Goal: Information Seeking & Learning: Compare options

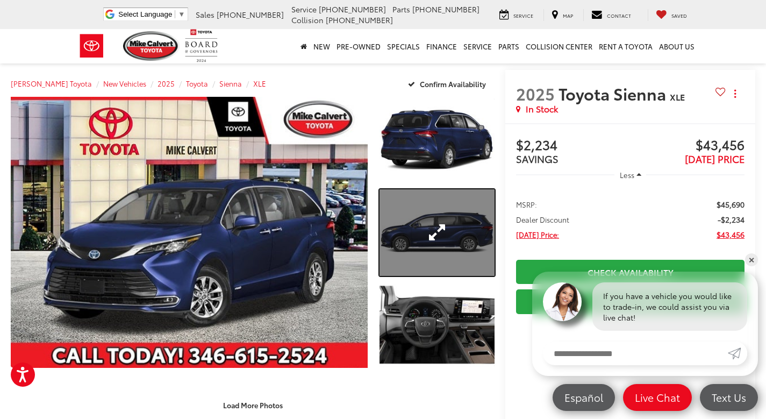
click at [447, 227] on link "Expand Photo 2" at bounding box center [436, 232] width 115 height 87
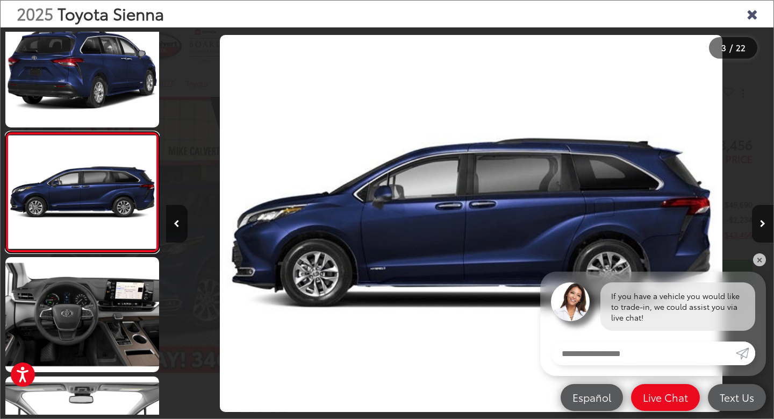
scroll to position [0, 1215]
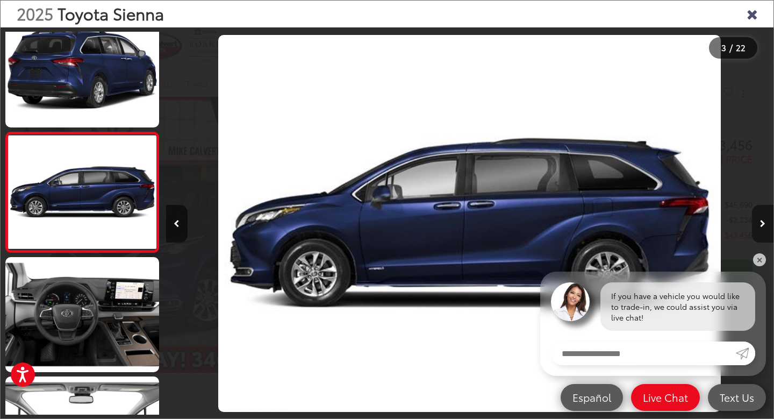
click at [765, 226] on button "Next image" at bounding box center [762, 224] width 21 height 38
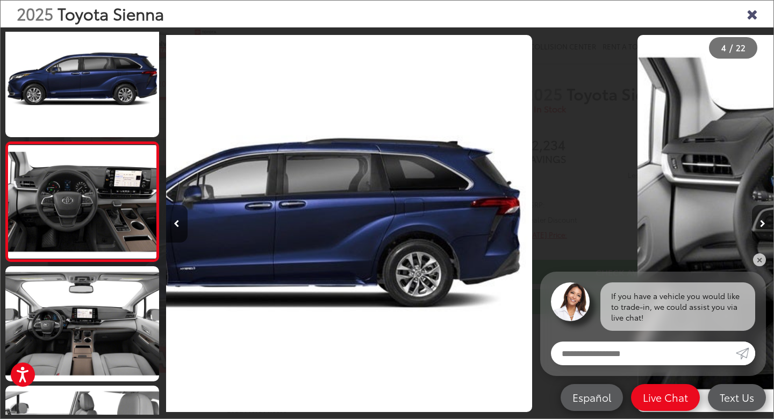
scroll to position [259, 0]
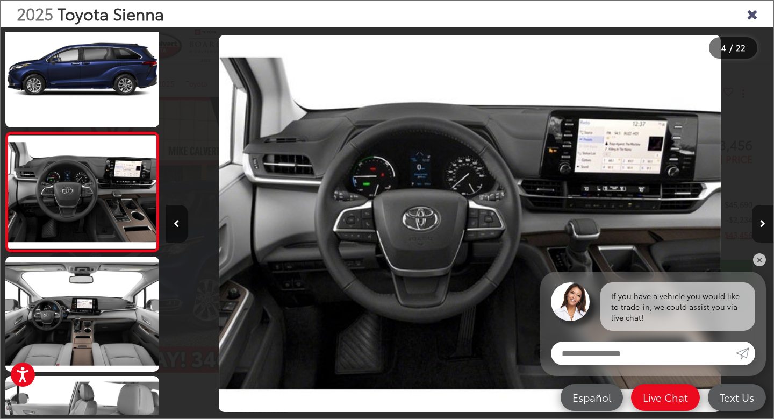
click at [765, 226] on button "Next image" at bounding box center [762, 224] width 21 height 38
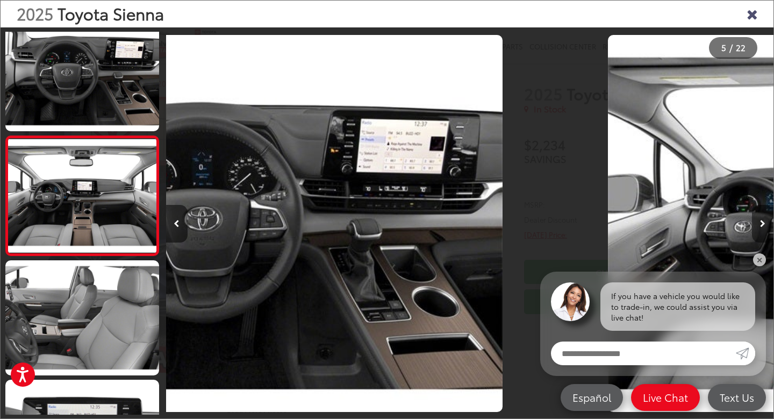
scroll to position [378, 0]
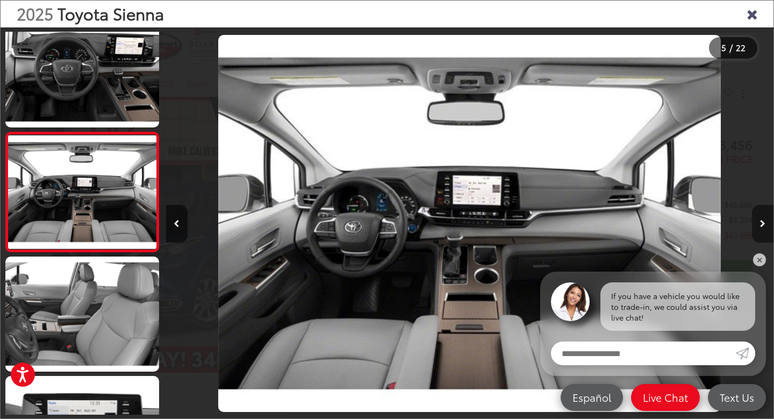
click at [765, 226] on button "Next image" at bounding box center [762, 224] width 21 height 38
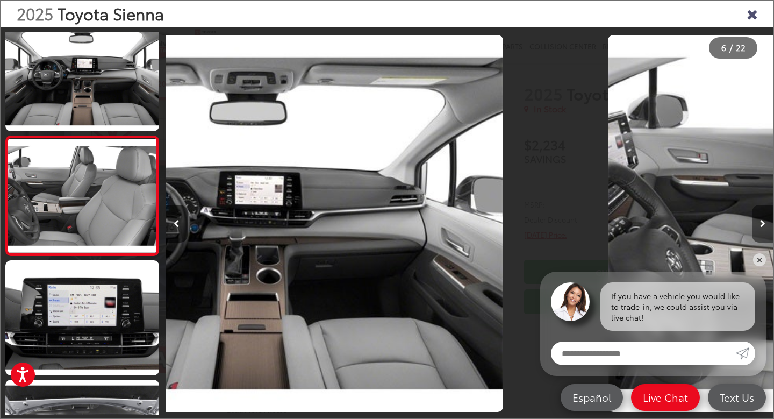
scroll to position [498, 0]
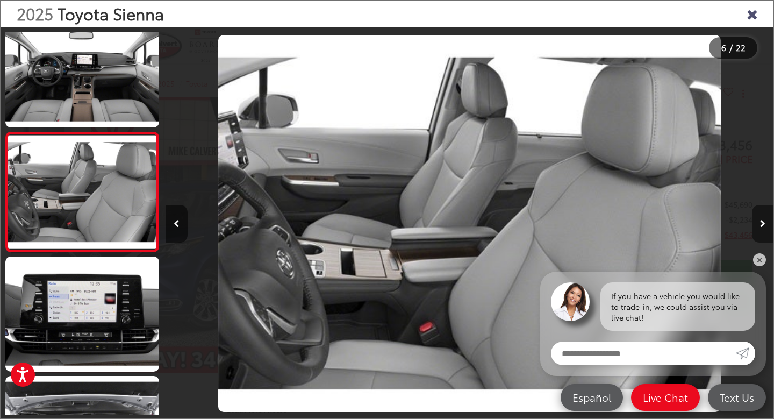
click at [765, 226] on button "Next image" at bounding box center [762, 224] width 21 height 38
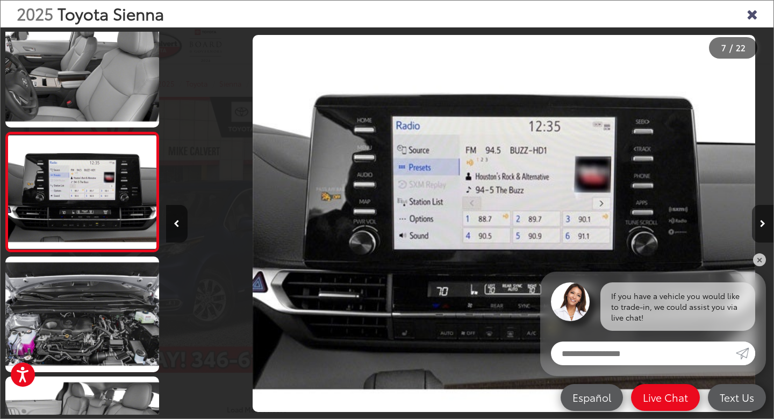
scroll to position [0, 3644]
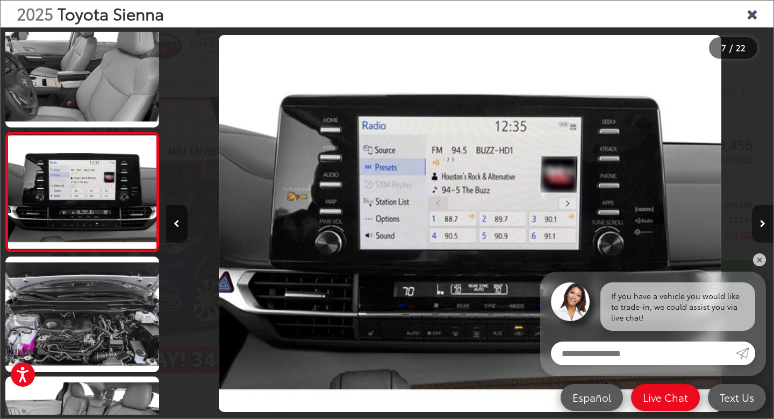
click at [765, 219] on button "Next image" at bounding box center [762, 224] width 21 height 38
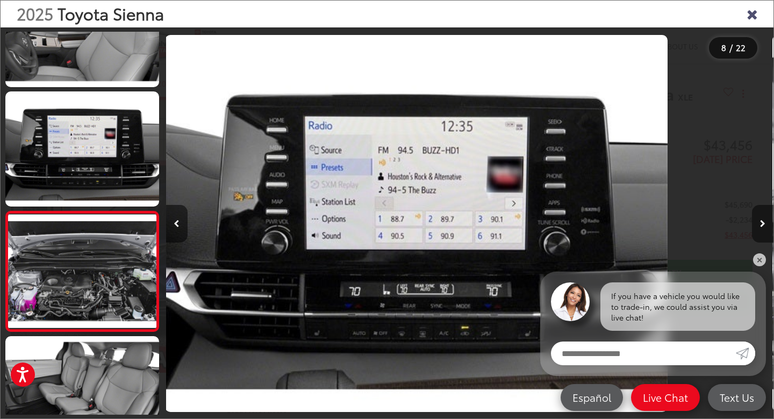
scroll to position [736, 0]
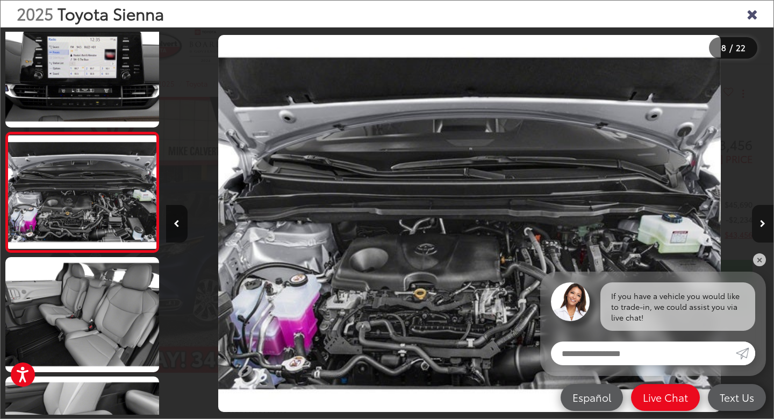
click at [765, 219] on button "Next image" at bounding box center [762, 224] width 21 height 38
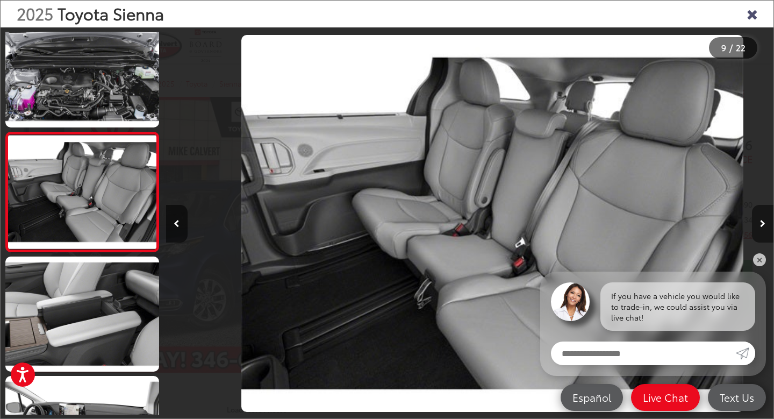
scroll to position [0, 4859]
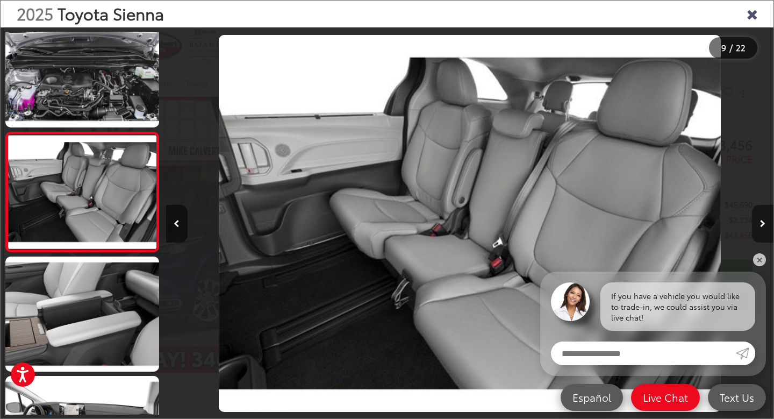
click at [765, 219] on button "Next image" at bounding box center [762, 224] width 21 height 38
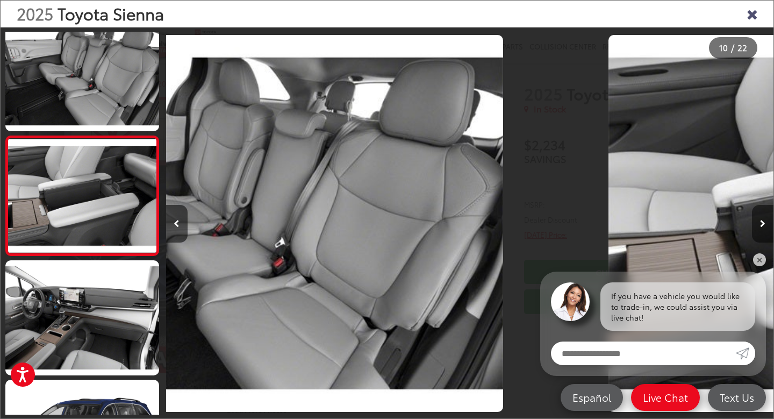
scroll to position [975, 0]
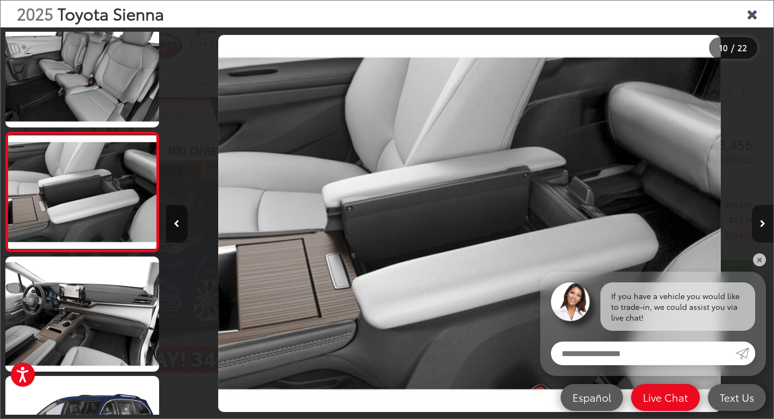
click at [765, 219] on button "Next image" at bounding box center [762, 224] width 21 height 38
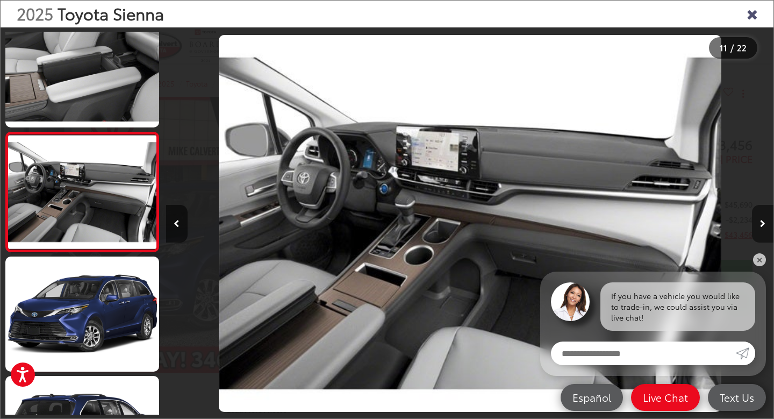
scroll to position [0, 6073]
click at [765, 219] on button "Next image" at bounding box center [762, 224] width 21 height 38
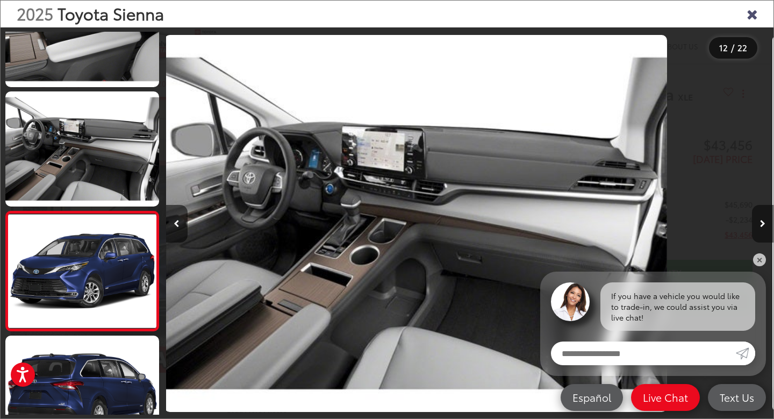
scroll to position [0, 0]
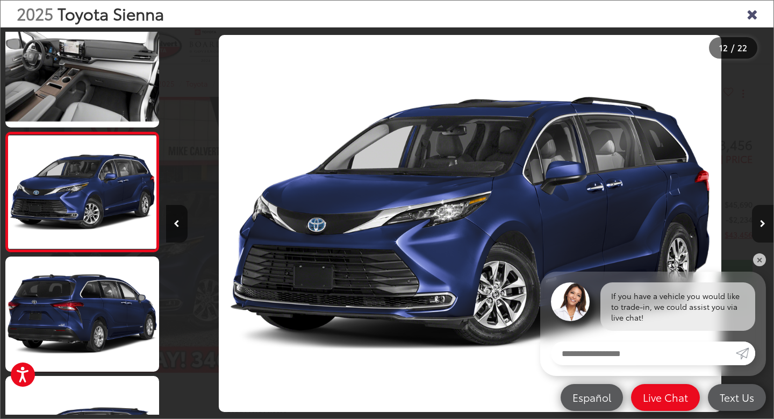
click at [762, 227] on icon "Next image" at bounding box center [762, 224] width 5 height 8
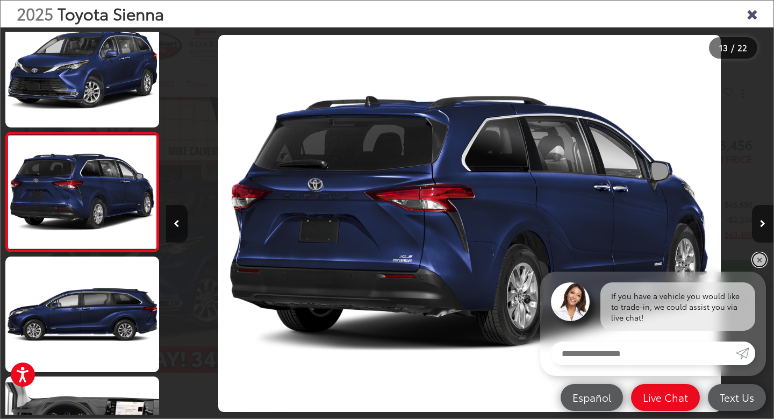
click at [759, 260] on link "✕" at bounding box center [759, 259] width 13 height 13
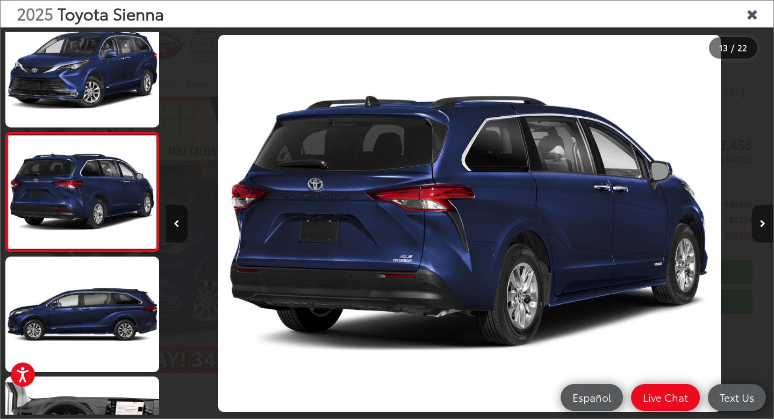
click at [765, 222] on icon "Next image" at bounding box center [762, 224] width 5 height 8
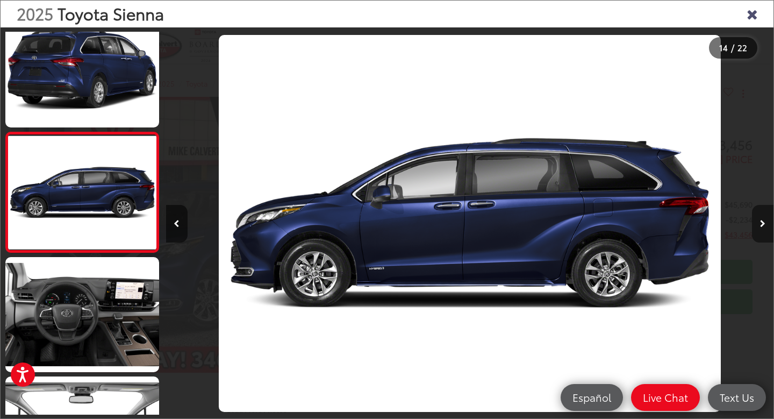
click at [765, 222] on icon "Next image" at bounding box center [762, 224] width 5 height 8
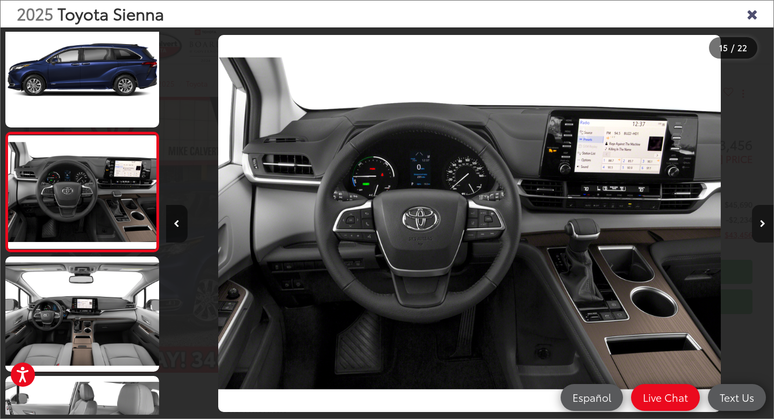
click at [765, 222] on icon "Next image" at bounding box center [762, 224] width 5 height 8
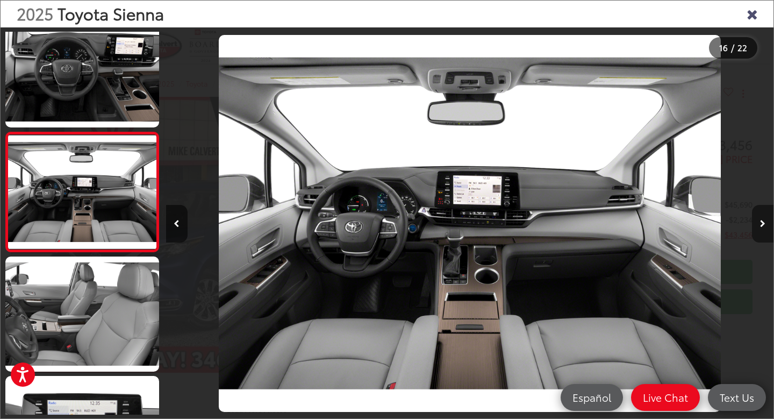
click at [763, 221] on icon "Next image" at bounding box center [762, 224] width 5 height 8
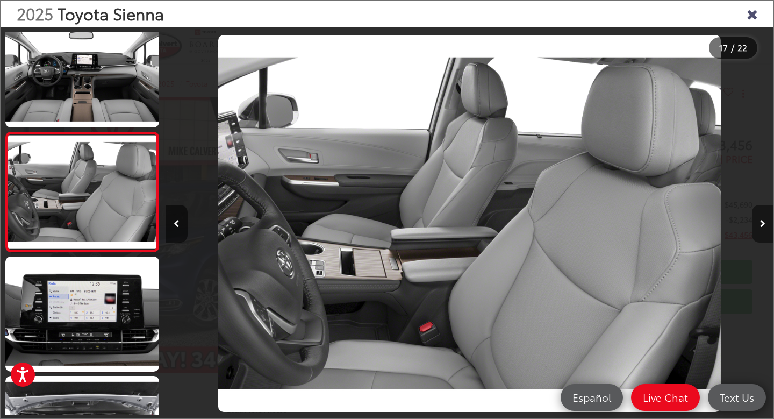
click at [763, 221] on icon "Next image" at bounding box center [762, 224] width 5 height 8
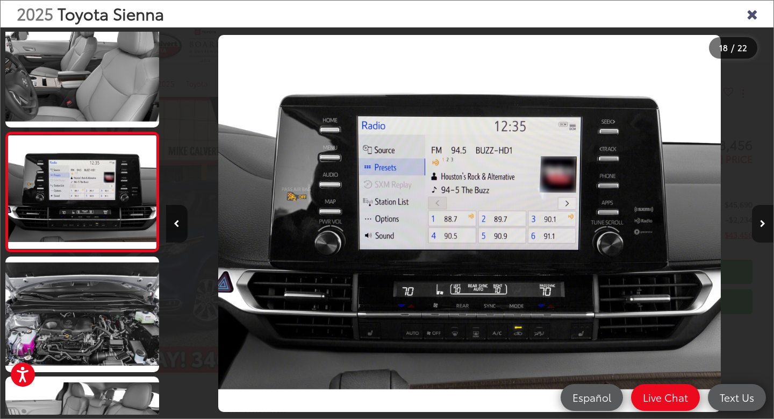
click at [763, 221] on icon "Next image" at bounding box center [762, 224] width 5 height 8
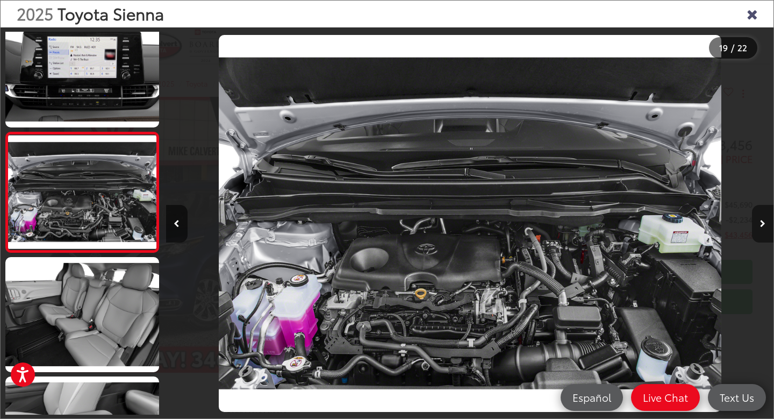
click at [763, 221] on icon "Next image" at bounding box center [762, 224] width 5 height 8
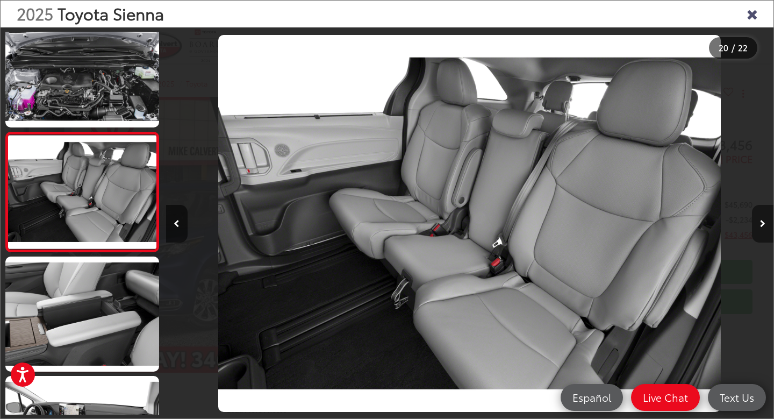
click at [765, 221] on button "Next image" at bounding box center [762, 224] width 21 height 38
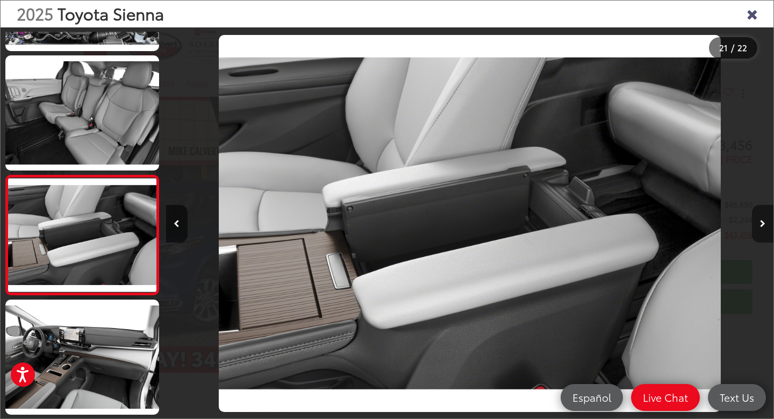
click at [765, 221] on button "Next image" at bounding box center [762, 224] width 21 height 38
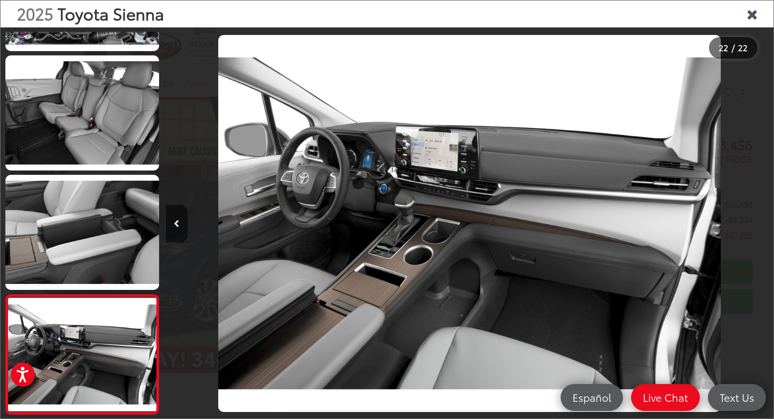
click at [765, 221] on div at bounding box center [697, 223] width 152 height 392
click at [758, 15] on div "2025 Toyota Sienna" at bounding box center [387, 14] width 773 height 27
click at [753, 17] on icon "Close gallery" at bounding box center [751, 13] width 11 height 14
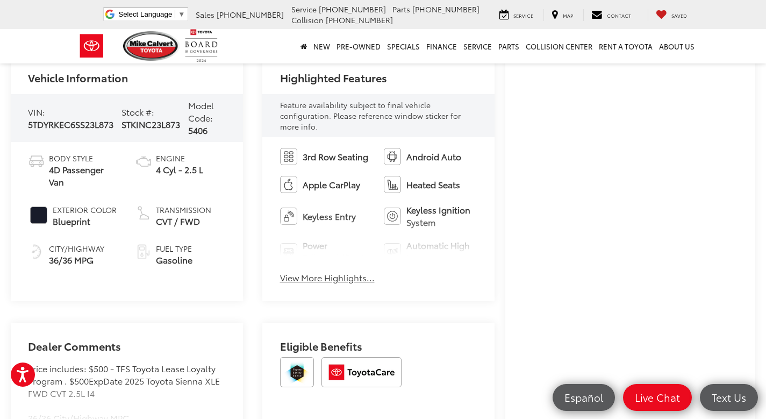
click at [344, 280] on button "View More Highlights..." at bounding box center [327, 277] width 95 height 12
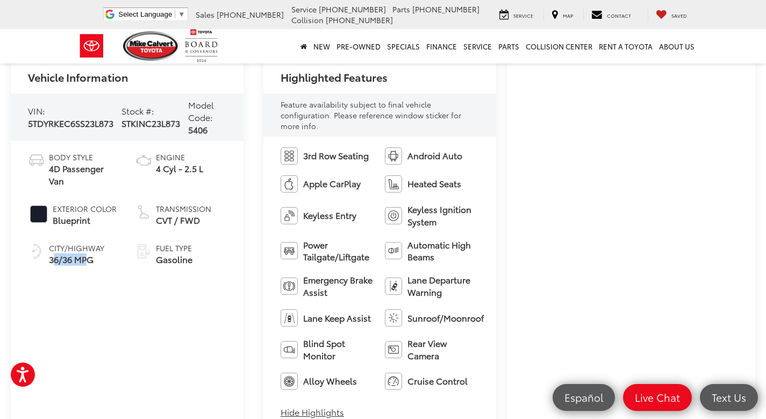
drag, startPoint x: 57, startPoint y: 262, endPoint x: 143, endPoint y: 218, distance: 96.6
click at [90, 262] on span "36/36 MPG" at bounding box center [76, 259] width 55 height 12
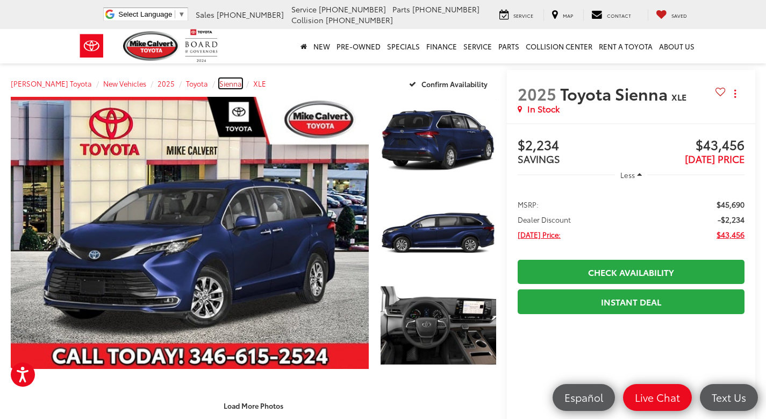
click at [219, 88] on span "Sienna" at bounding box center [230, 83] width 23 height 10
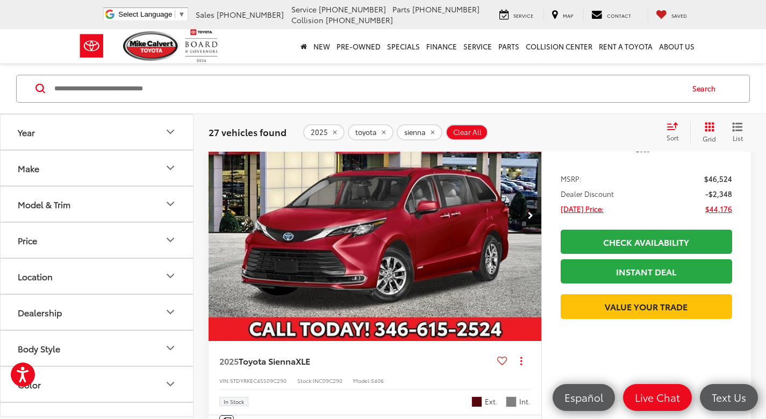
scroll to position [1289, 0]
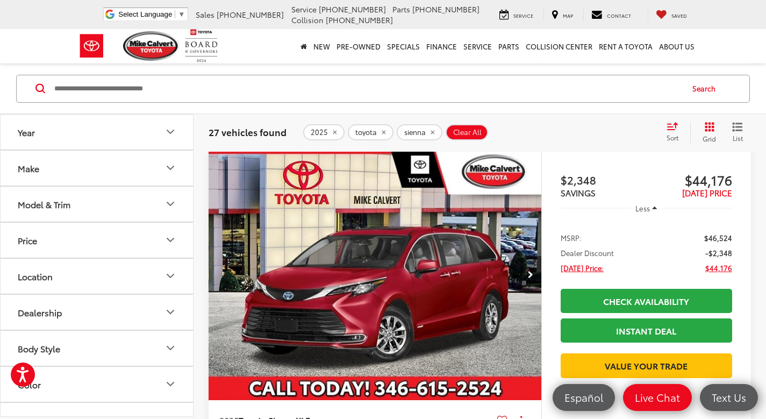
click at [531, 273] on icon "Next image" at bounding box center [530, 275] width 5 height 8
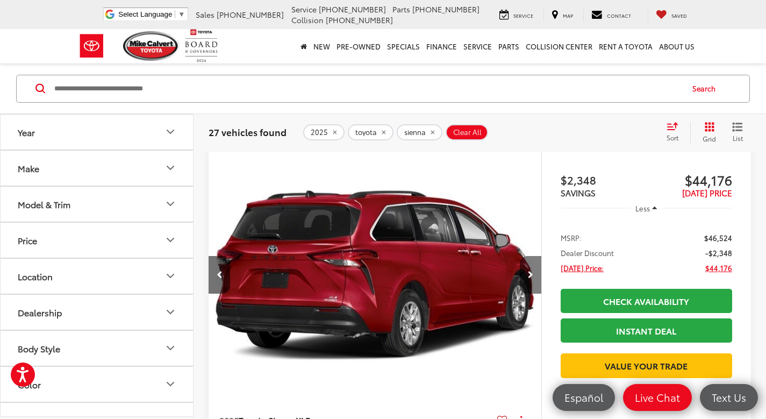
click at [531, 273] on icon "Next image" at bounding box center [530, 275] width 5 height 8
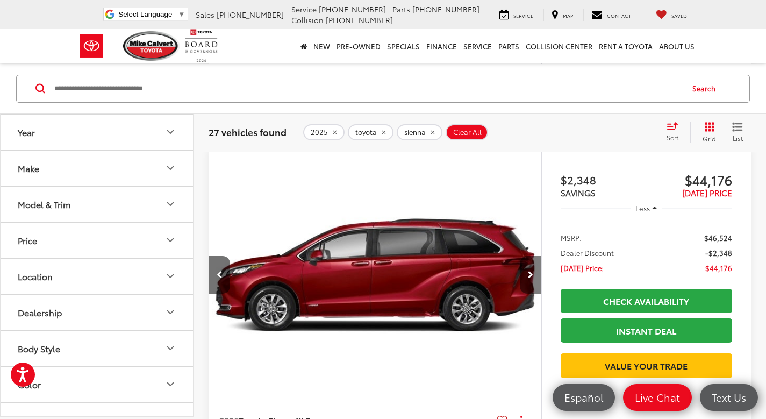
click at [531, 273] on icon "Next image" at bounding box center [530, 275] width 5 height 8
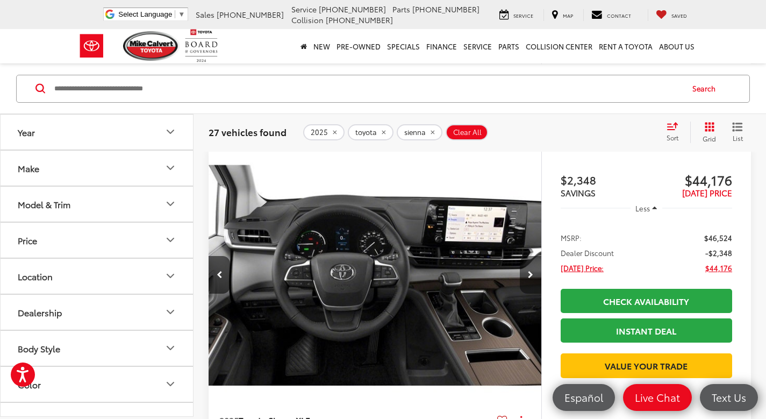
click at [531, 273] on icon "Next image" at bounding box center [530, 275] width 5 height 8
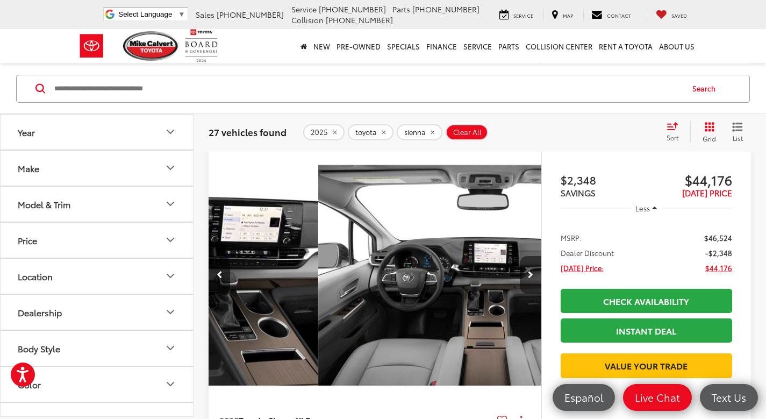
scroll to position [0, 1337]
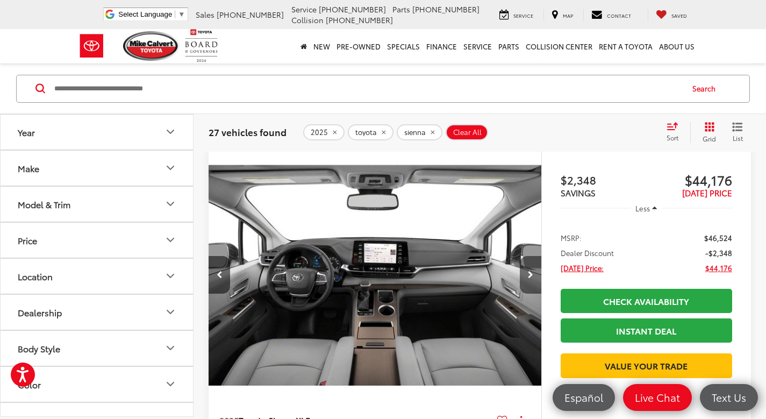
click at [531, 273] on icon "Next image" at bounding box center [530, 275] width 5 height 8
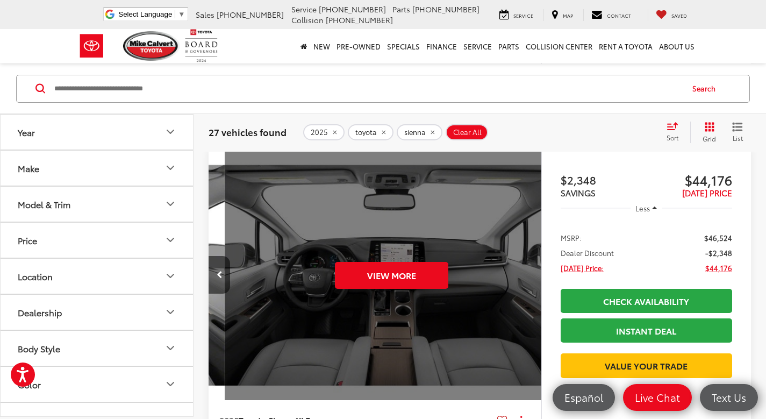
scroll to position [0, 1671]
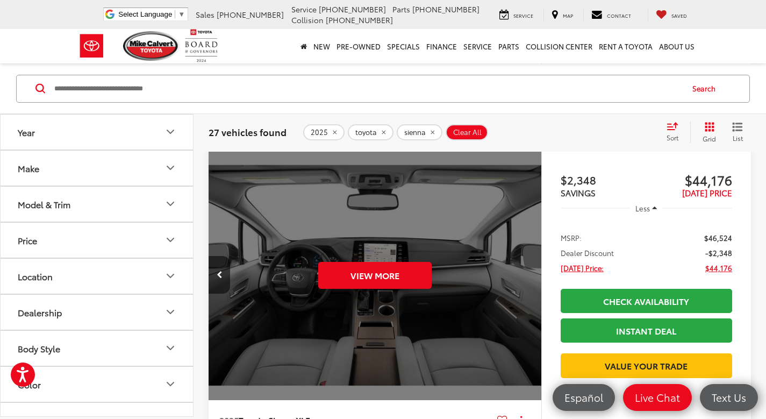
click at [537, 270] on div "View More" at bounding box center [375, 275] width 334 height 250
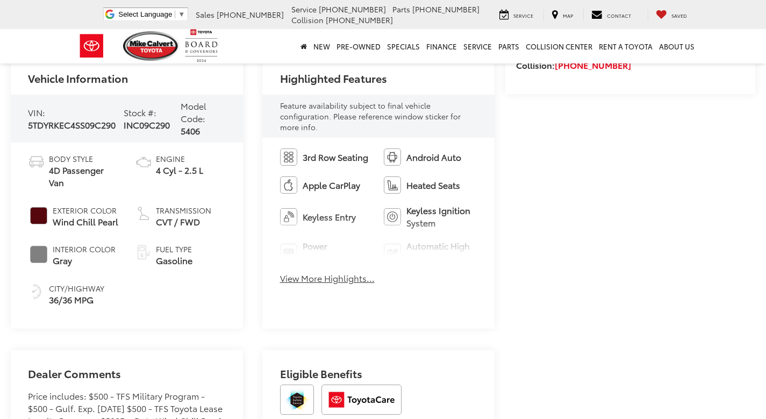
scroll to position [376, 0]
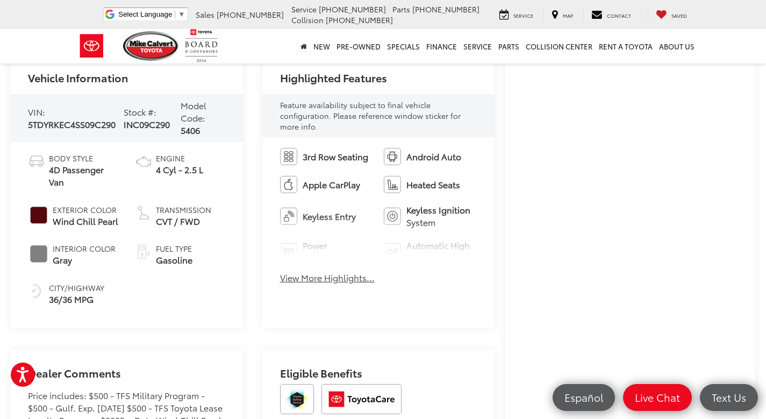
click at [345, 277] on button "View More Highlights..." at bounding box center [327, 277] width 95 height 12
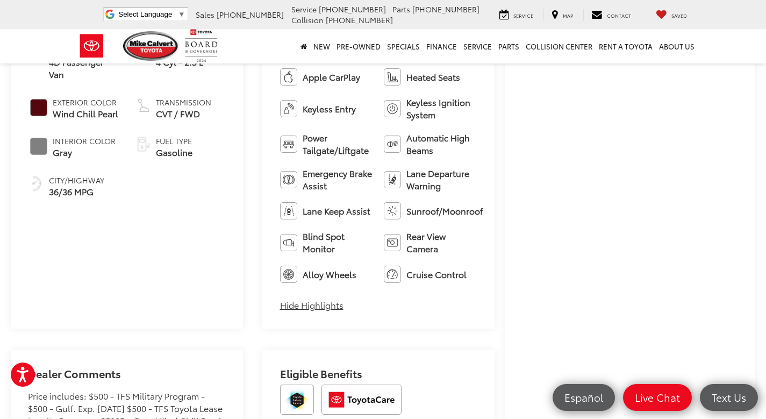
scroll to position [698, 0]
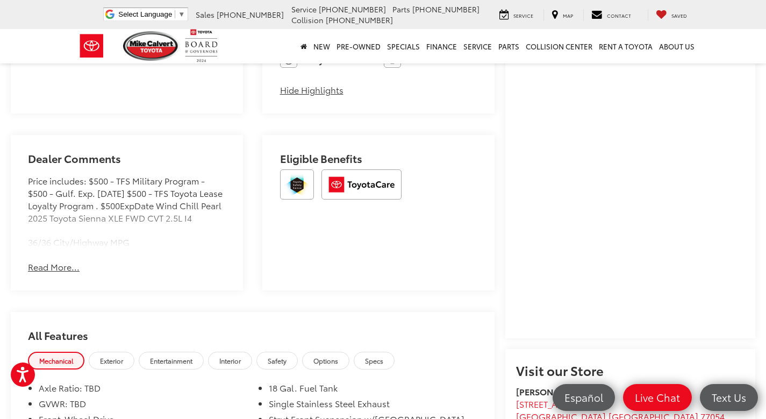
click at [60, 273] on div "Dealer Comments Price includes: $500 - TFS Military Program - $500 - Gulf. Exp.…" at bounding box center [127, 212] width 232 height 155
click at [64, 265] on button "Read More..." at bounding box center [54, 267] width 52 height 12
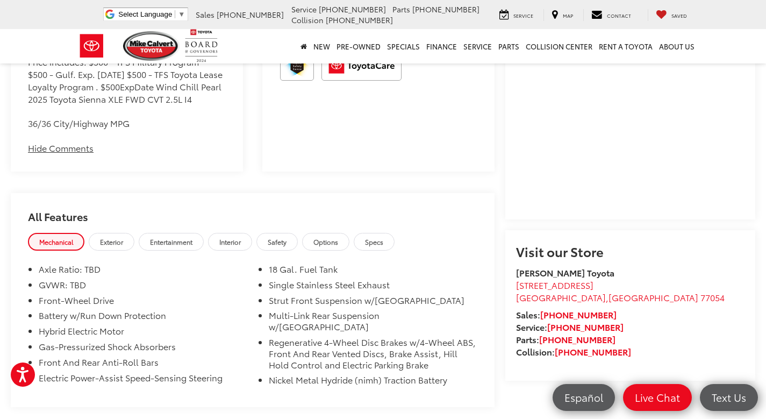
scroll to position [967, 0]
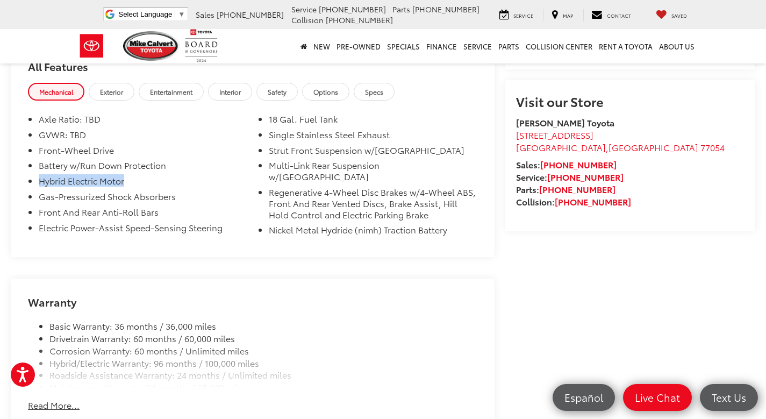
drag, startPoint x: 41, startPoint y: 184, endPoint x: 126, endPoint y: 179, distance: 85.0
click at [126, 179] on li "Hybrid Electric Motor" at bounding box center [143, 183] width 208 height 16
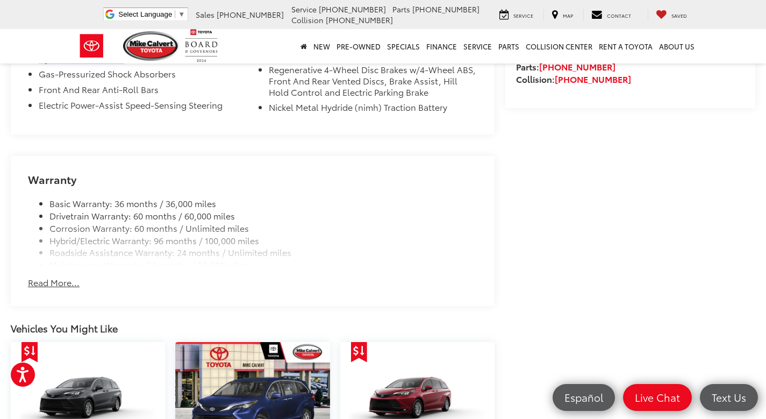
scroll to position [1182, 0]
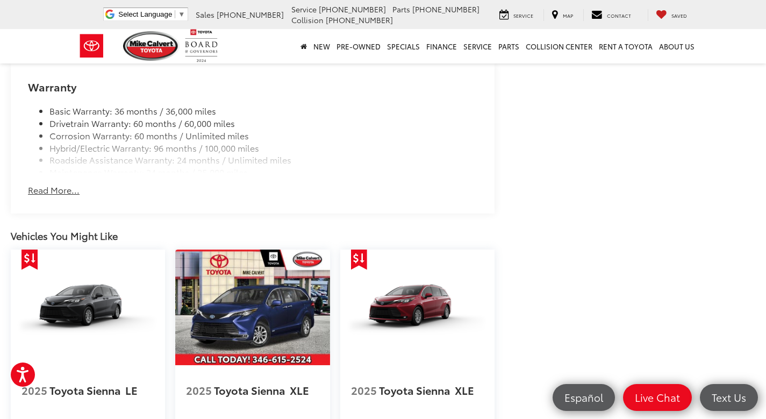
click at [57, 184] on button "Read More..." at bounding box center [54, 190] width 52 height 12
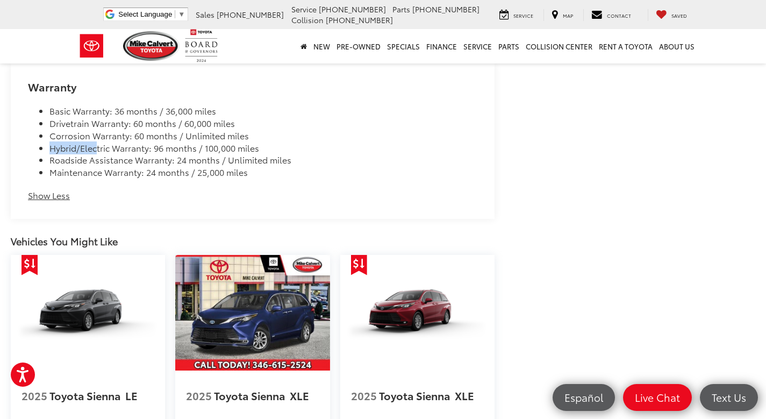
drag, startPoint x: 61, startPoint y: 138, endPoint x: 95, endPoint y: 137, distance: 33.9
click at [95, 142] on li "Hybrid/Electric Warranty: 96 months / 100,000 miles" at bounding box center [263, 148] width 428 height 12
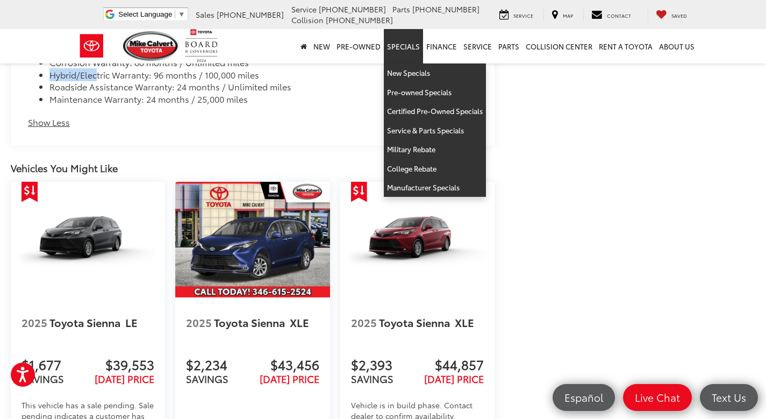
scroll to position [1236, 0]
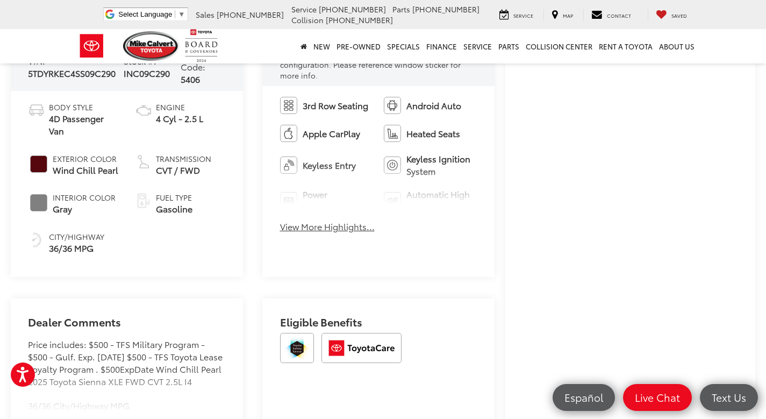
scroll to position [484, 0]
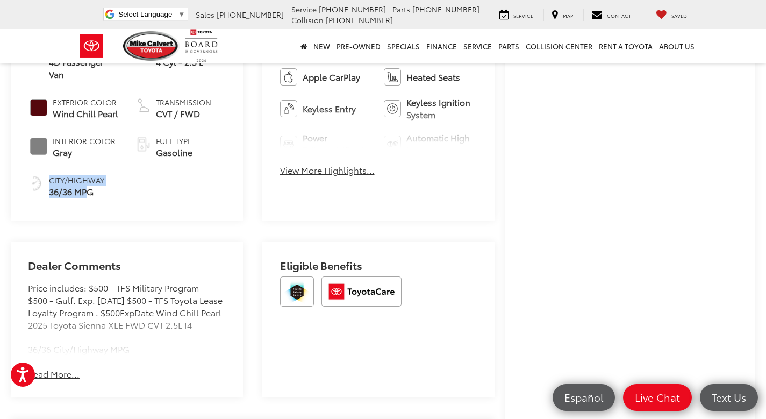
drag, startPoint x: 47, startPoint y: 189, endPoint x: 85, endPoint y: 197, distance: 39.6
click at [85, 197] on li "City/Highway 36/36 MPG" at bounding box center [73, 186] width 91 height 23
click at [85, 197] on span "36/36 MPG" at bounding box center [76, 191] width 55 height 12
drag, startPoint x: 98, startPoint y: 194, endPoint x: 47, endPoint y: 189, distance: 50.7
click at [47, 189] on li "City/Highway 36/36 MPG" at bounding box center [73, 186] width 91 height 23
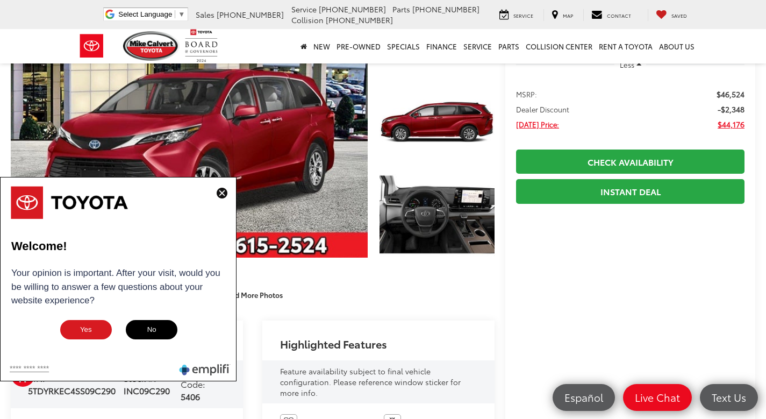
scroll to position [0, 0]
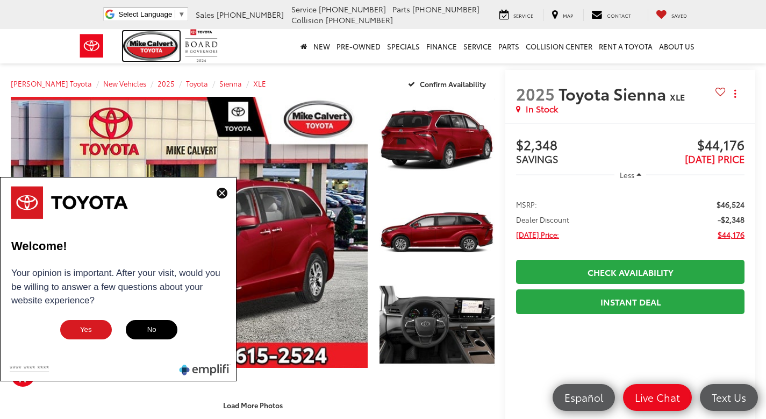
click at [152, 36] on img at bounding box center [151, 46] width 57 height 30
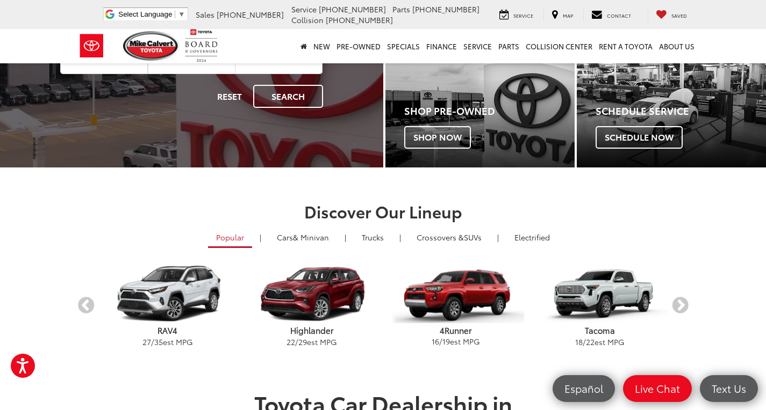
scroll to position [215, 0]
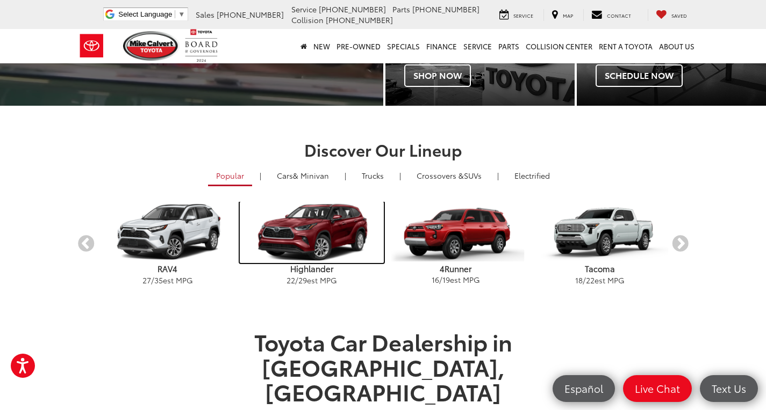
click at [240, 241] on img "carousel" at bounding box center [312, 232] width 144 height 61
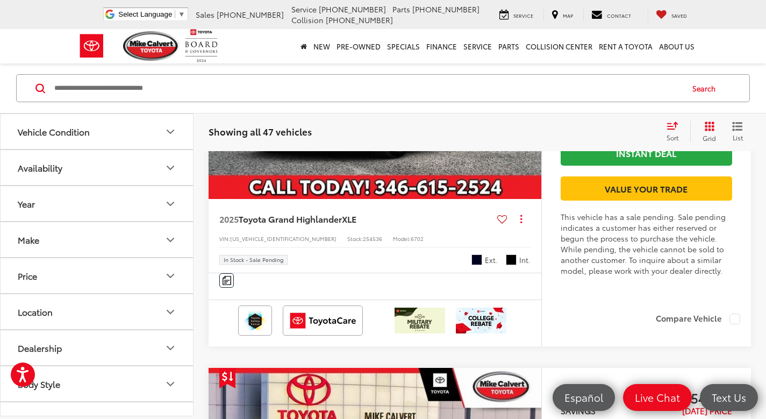
scroll to position [1719, 0]
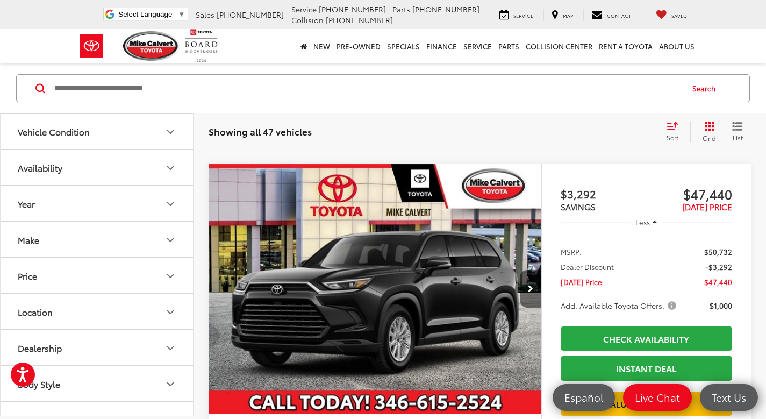
click at [526, 282] on button "Next image" at bounding box center [530, 289] width 21 height 38
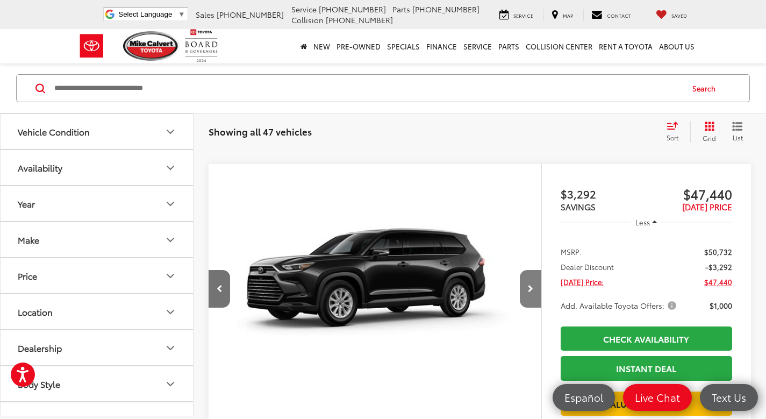
click at [526, 283] on button "Next image" at bounding box center [530, 289] width 21 height 38
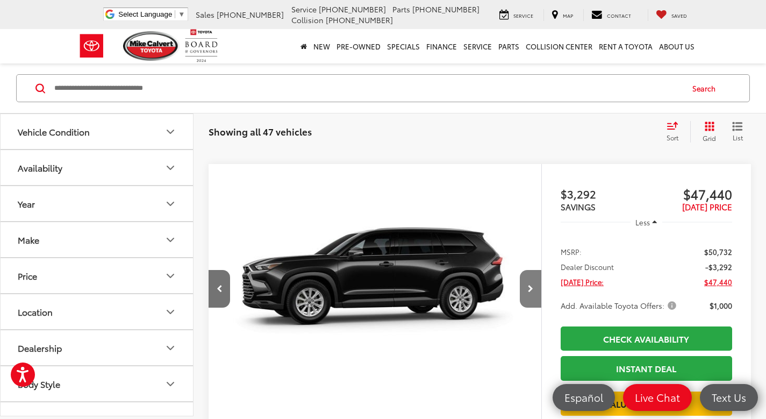
click at [526, 283] on button "Next image" at bounding box center [530, 289] width 21 height 38
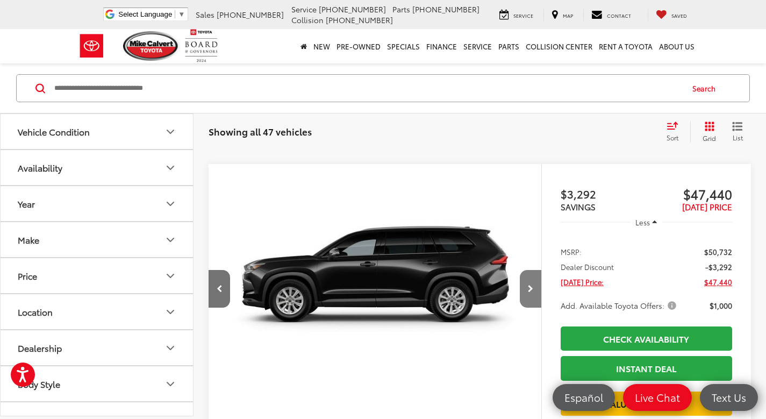
click at [526, 283] on button "Next image" at bounding box center [530, 289] width 21 height 38
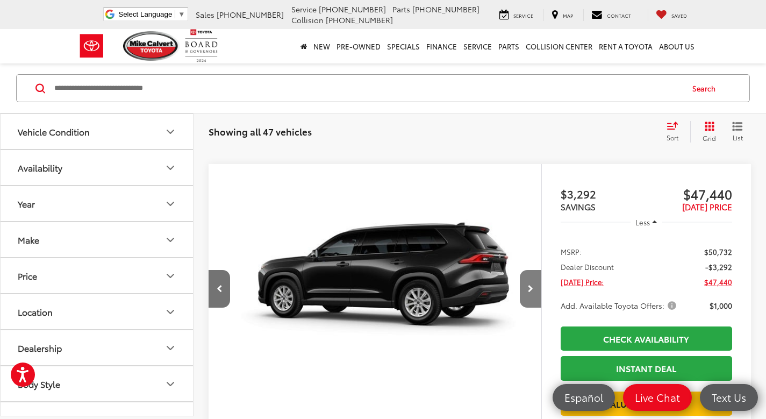
click at [526, 283] on button "Next image" at bounding box center [530, 289] width 21 height 38
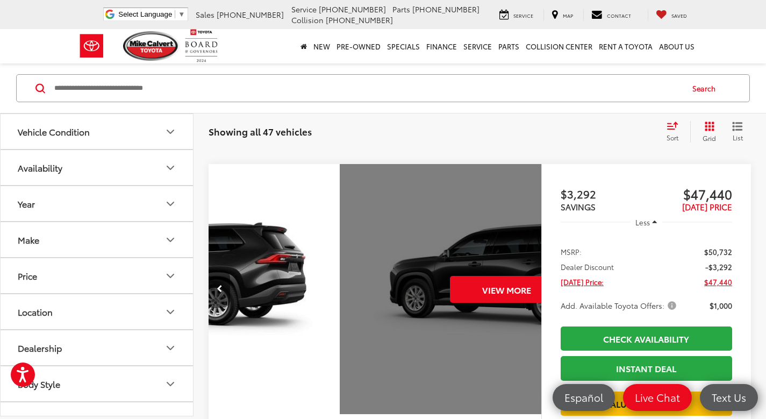
scroll to position [0, 1671]
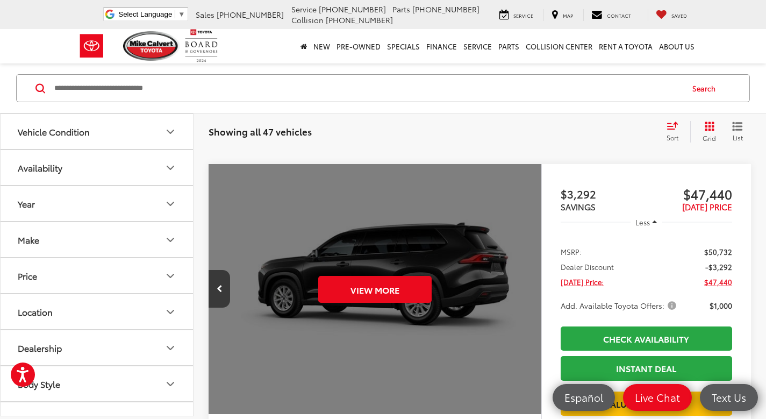
click at [526, 283] on div "View More" at bounding box center [375, 289] width 334 height 250
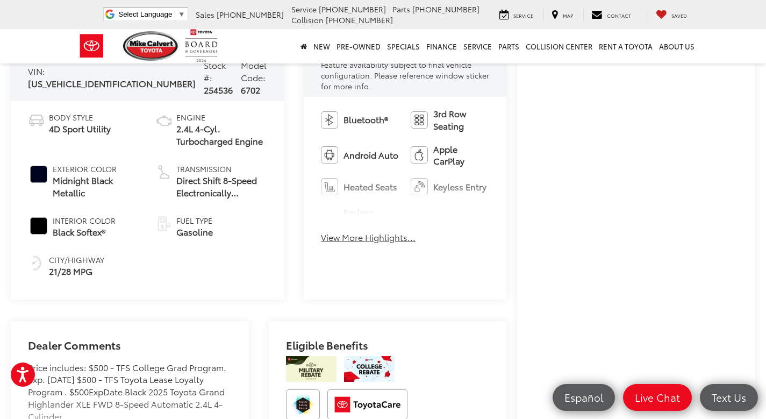
scroll to position [404, 0]
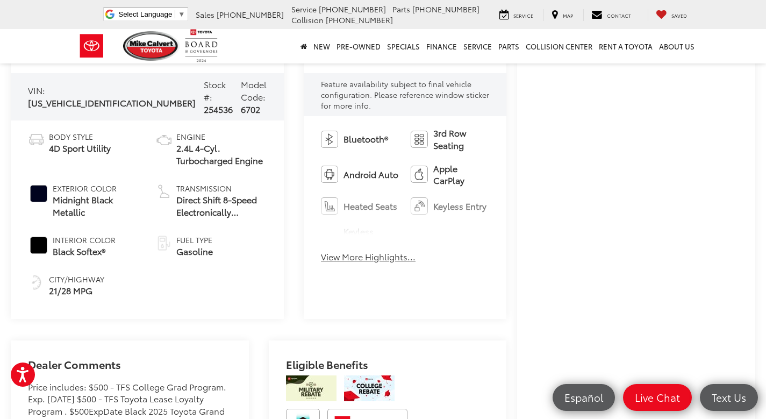
click at [321, 251] on button "View More Highlights..." at bounding box center [368, 256] width 95 height 12
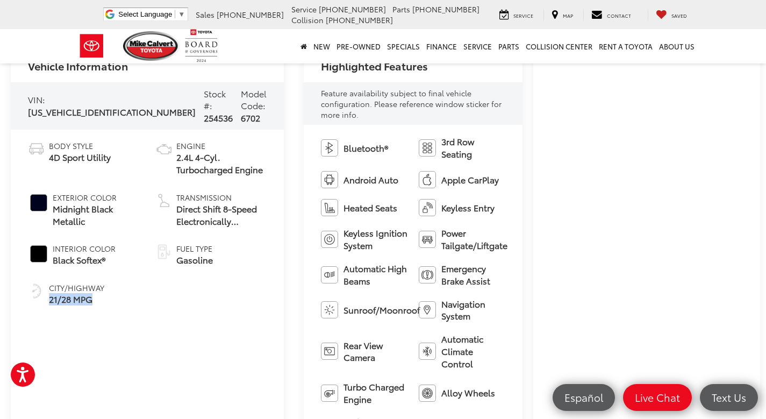
drag, startPoint x: 50, startPoint y: 273, endPoint x: 96, endPoint y: 273, distance: 45.7
click at [96, 293] on span "21/28 MPG" at bounding box center [76, 299] width 55 height 12
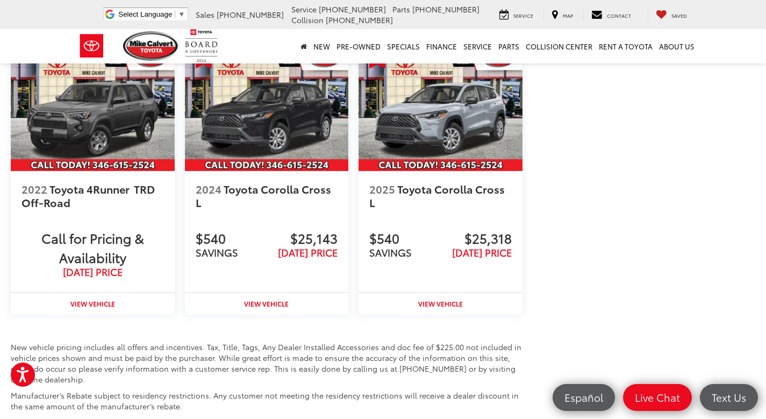
scroll to position [1425, 0]
